Goal: Information Seeking & Learning: Find specific fact

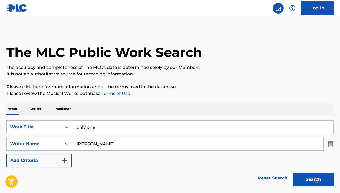
click at [115, 120] on input "only one" at bounding box center [202, 126] width 261 height 13
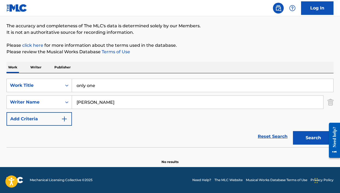
click at [115, 87] on input "only one" at bounding box center [202, 85] width 261 height 13
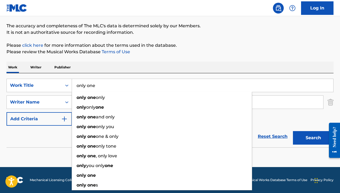
paste input "ME CONTAGIÉ"
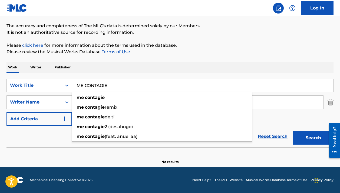
type input "ME CONTAGIE"
click at [213, 34] on p "It is not an authoritative source for recording information." at bounding box center [169, 32] width 327 height 6
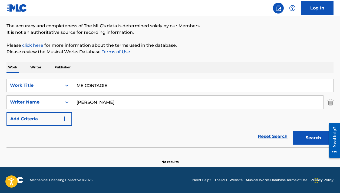
click at [152, 105] on input "[PERSON_NAME]" at bounding box center [197, 102] width 251 height 13
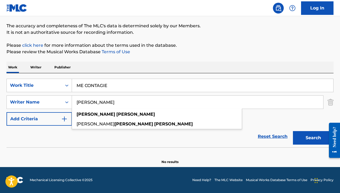
paste input "[PERSON_NAME]"
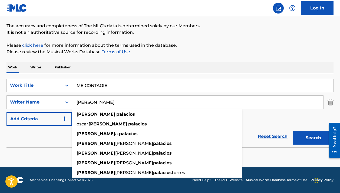
type input "[PERSON_NAME]"
click at [213, 42] on div "The MLC Public Work Search The accuracy and completeness of The MLC's data is d…" at bounding box center [170, 76] width 340 height 176
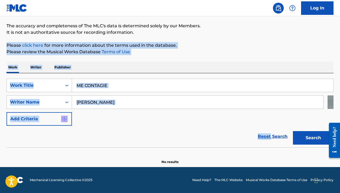
drag, startPoint x: 213, startPoint y: 42, endPoint x: 281, endPoint y: 125, distance: 106.6
click at [281, 125] on div "The MLC Public Work Search The accuracy and completeness of The MLC's data is d…" at bounding box center [170, 76] width 340 height 176
click at [202, 125] on div "SearchWithCriteria0f0d1646-1f34-4742-8b8c-3cdf38d3b038 Work Title ME CONTAGIE S…" at bounding box center [169, 102] width 327 height 47
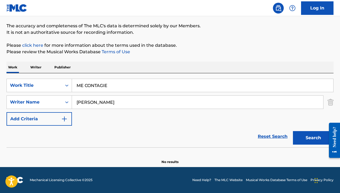
click at [304, 135] on button "Search" at bounding box center [313, 138] width 41 height 14
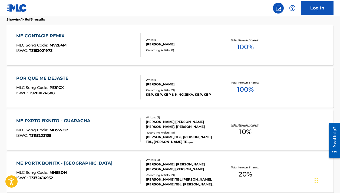
scroll to position [76, 0]
